Goal: Check status: Check status

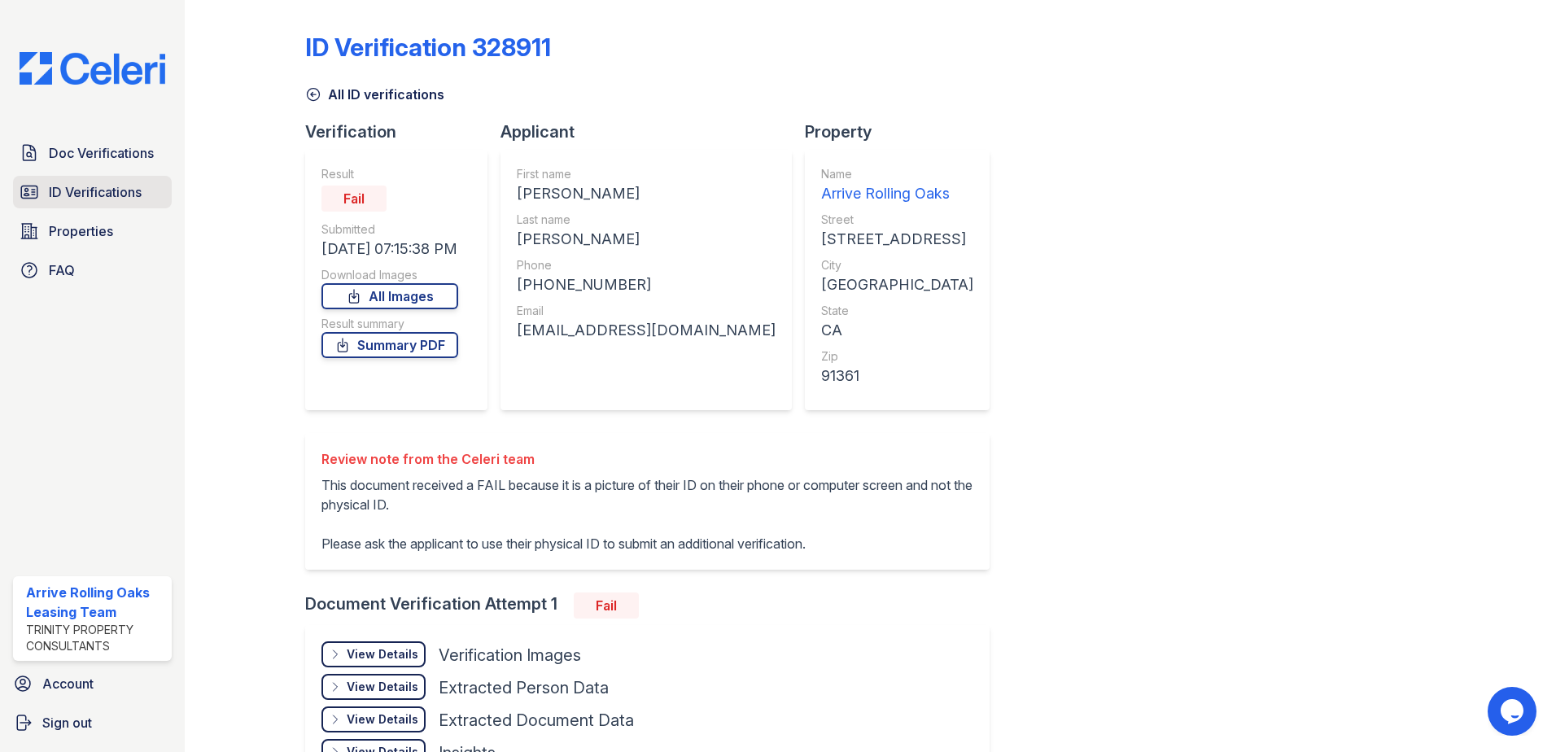
click at [94, 182] on span "ID Verifications" at bounding box center [95, 192] width 93 height 20
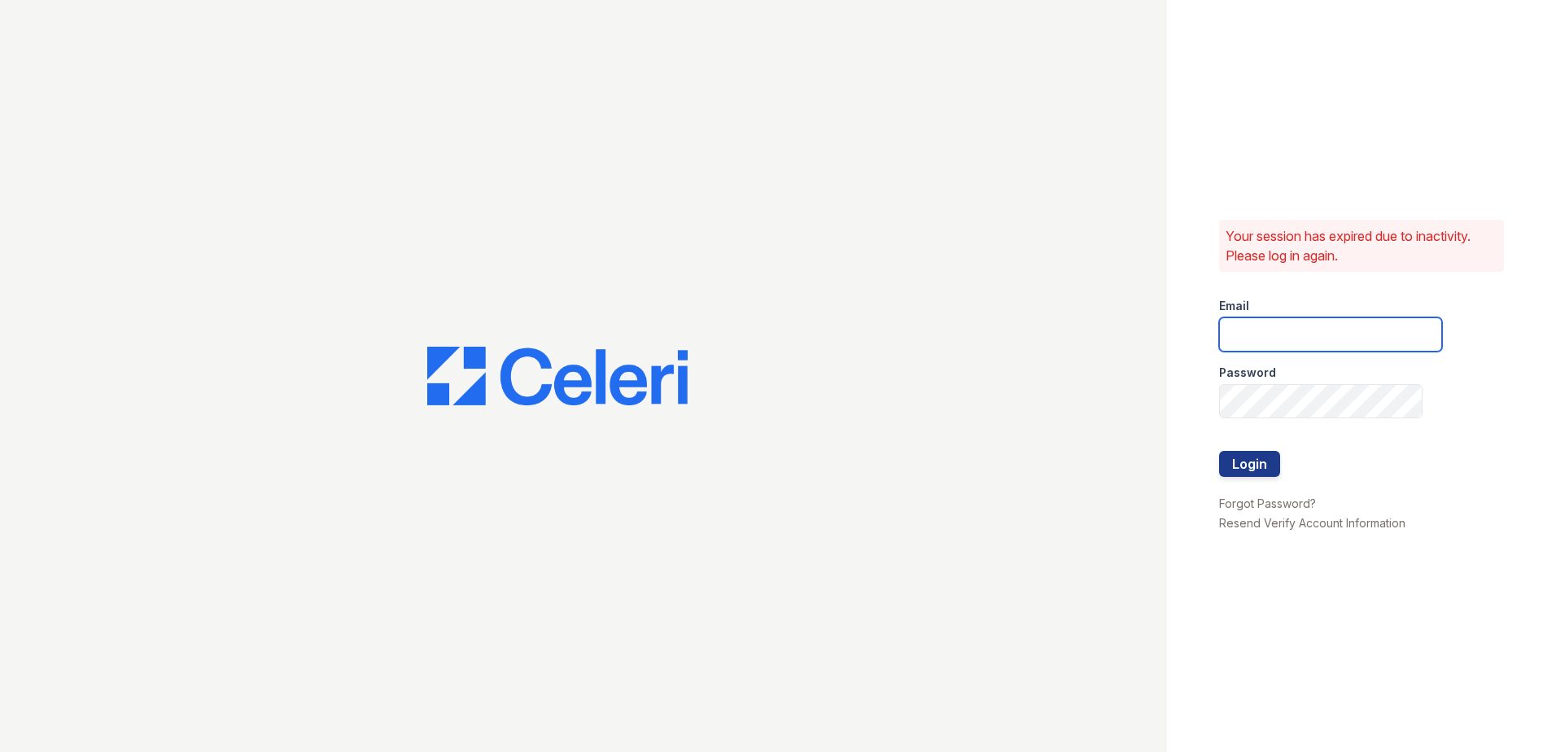
type input "[EMAIL_ADDRESS][DOMAIN_NAME]"
click at [1244, 467] on button "Login" at bounding box center [1249, 464] width 61 height 26
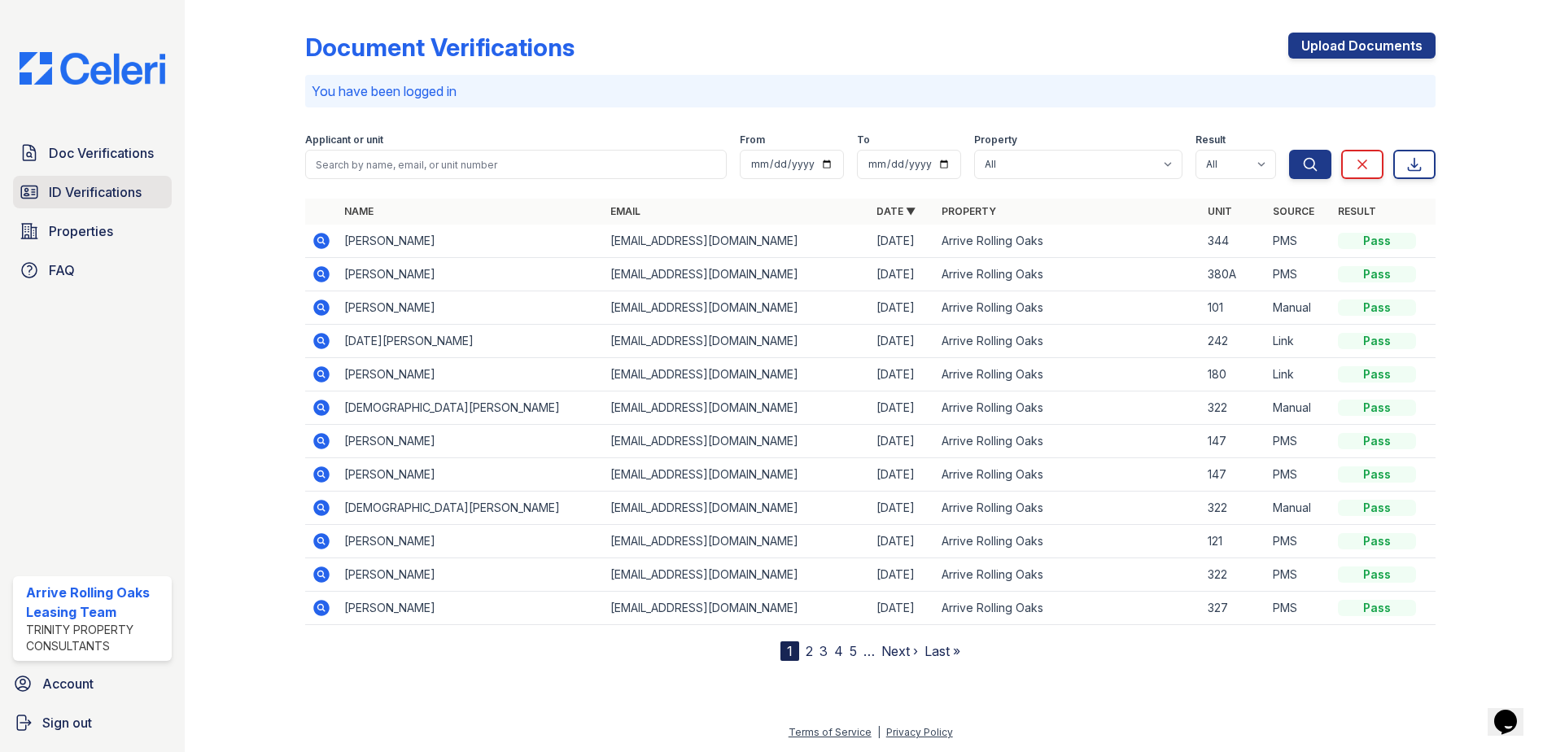
click at [79, 188] on span "ID Verifications" at bounding box center [95, 192] width 93 height 20
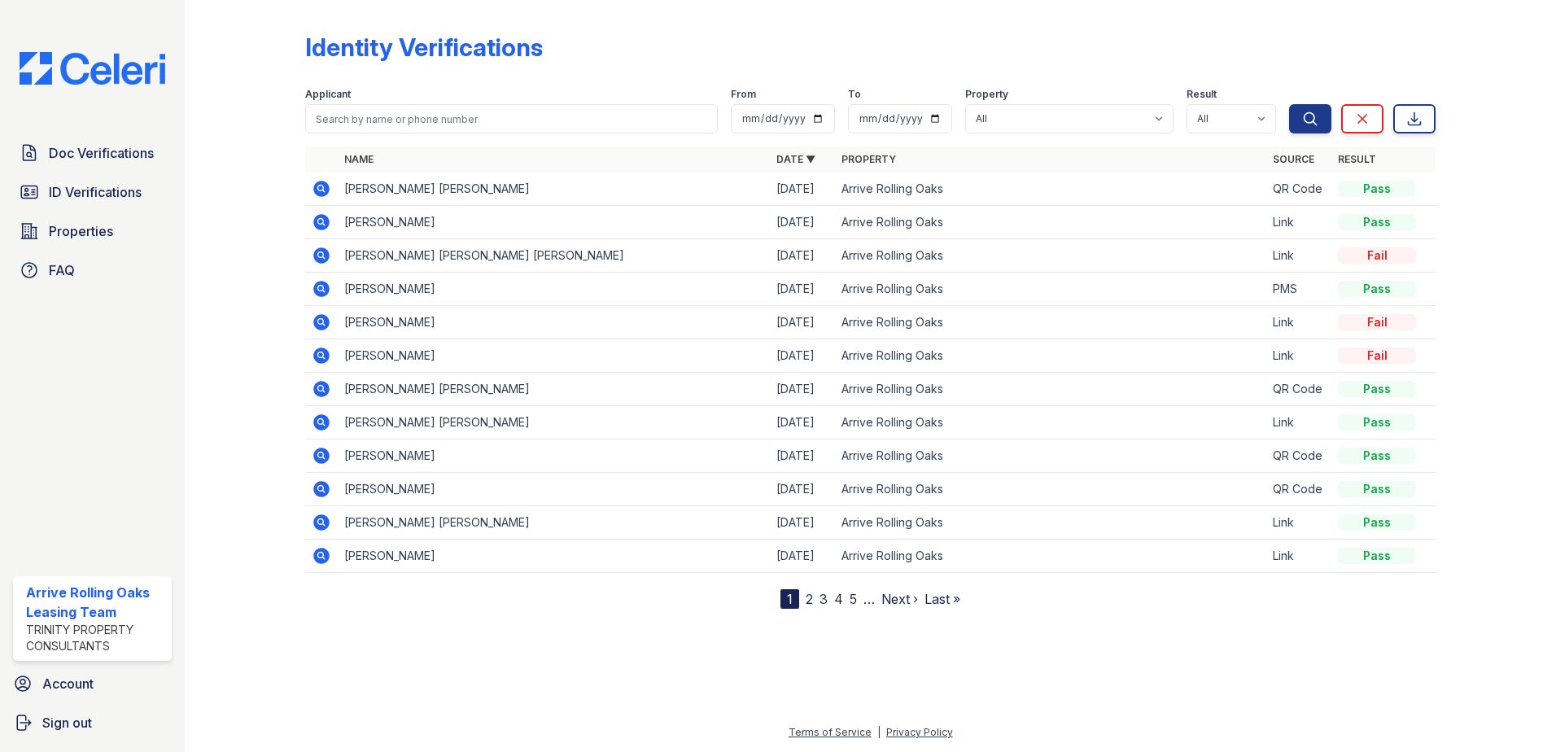
click at [325, 221] on icon at bounding box center [321, 222] width 16 height 16
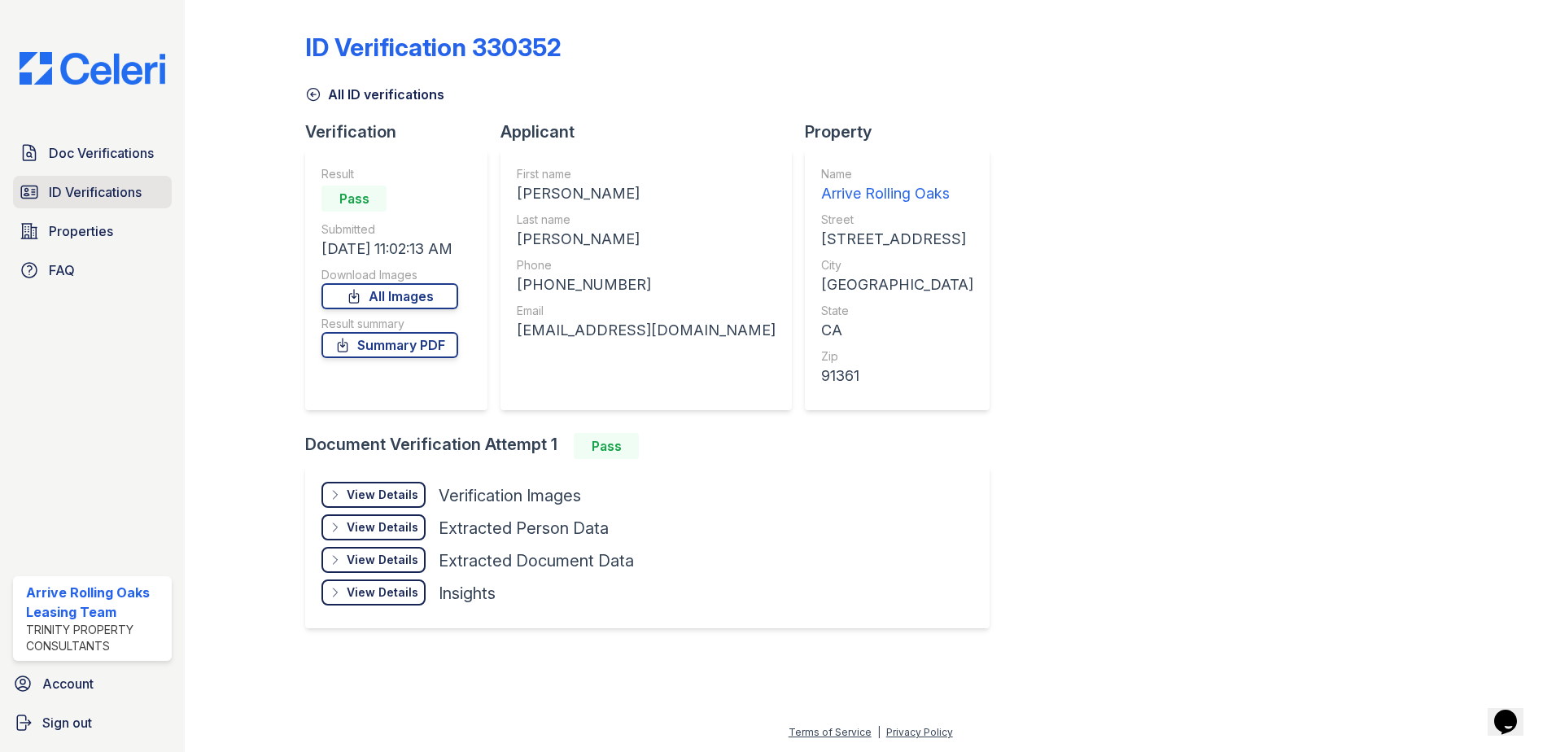
click at [82, 180] on link "ID Verifications" at bounding box center [92, 192] width 159 height 33
